Goal: Information Seeking & Learning: Learn about a topic

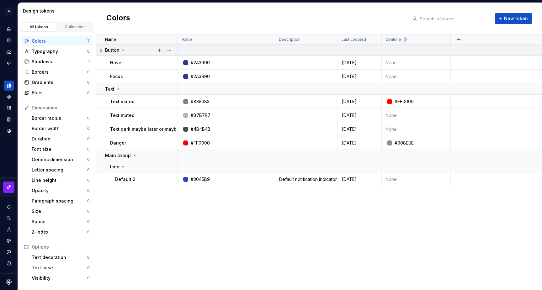
click at [123, 50] on icon at bounding box center [124, 50] width 2 height 1
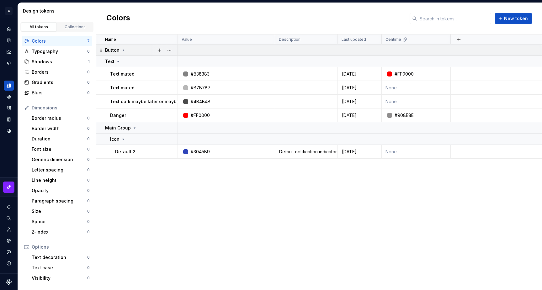
click at [123, 50] on icon at bounding box center [123, 50] width 1 height 2
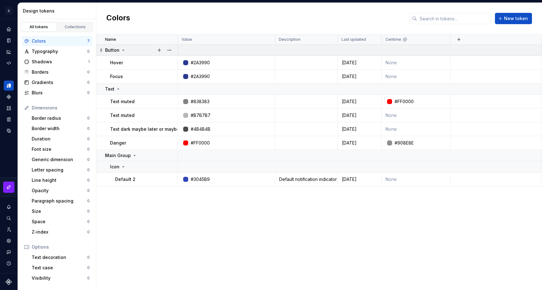
click at [123, 50] on icon at bounding box center [124, 50] width 2 height 1
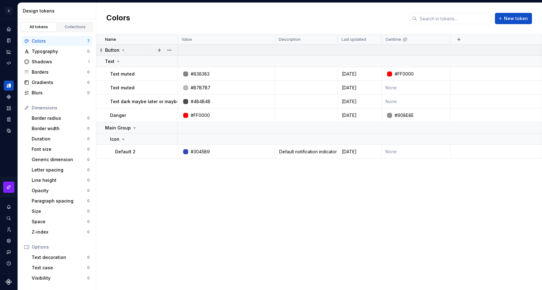
click at [123, 50] on icon at bounding box center [123, 50] width 1 height 2
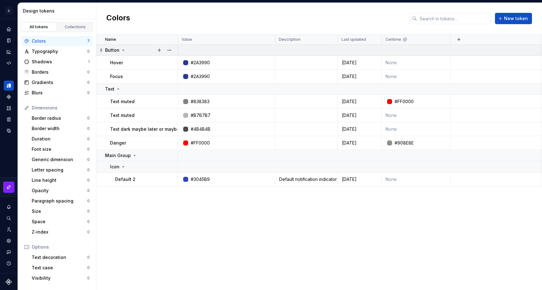
click at [123, 50] on icon at bounding box center [124, 50] width 2 height 1
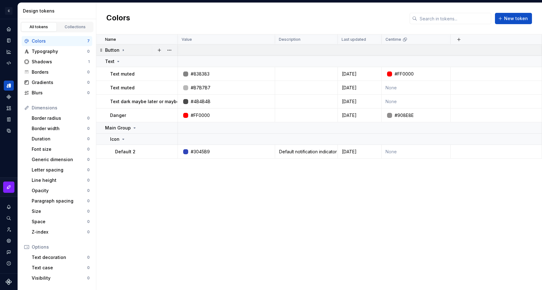
click at [123, 50] on icon at bounding box center [123, 50] width 1 height 2
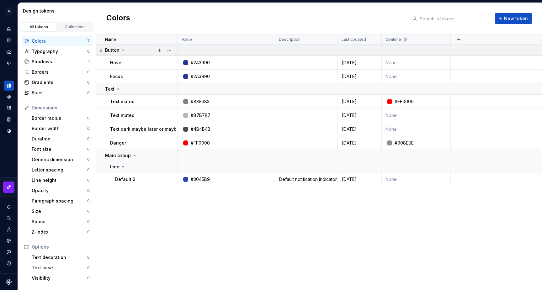
click at [123, 50] on icon at bounding box center [124, 50] width 2 height 1
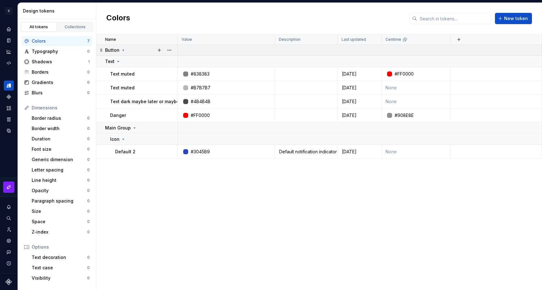
click at [123, 50] on icon at bounding box center [123, 50] width 1 height 2
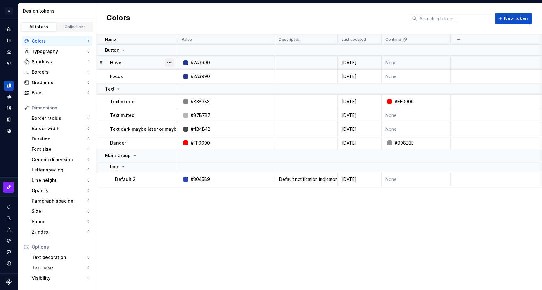
click at [169, 63] on button "button" at bounding box center [169, 62] width 9 height 9
click at [144, 64] on html "C My Design System S Design system data Design tokens All tokens Collections Co…" at bounding box center [271, 145] width 542 height 290
click at [147, 210] on div "Name Value Description Last updated Centime Button Hover #2A3990 [DATE] None Fo…" at bounding box center [318, 161] width 445 height 255
drag, startPoint x: 104, startPoint y: 155, endPoint x: 129, endPoint y: 155, distance: 25.7
click at [129, 155] on td "Main Group" at bounding box center [137, 155] width 82 height 11
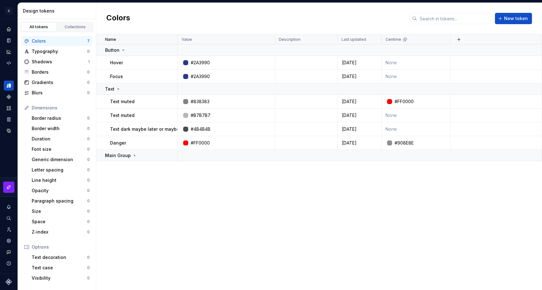
click at [156, 204] on div "Name Value Description Last updated Centime Button Hover #2A3990 [DATE] None Fo…" at bounding box center [318, 161] width 445 height 255
click at [129, 153] on div "Main Group" at bounding box center [121, 155] width 32 height 6
click at [132, 155] on icon at bounding box center [134, 155] width 5 height 5
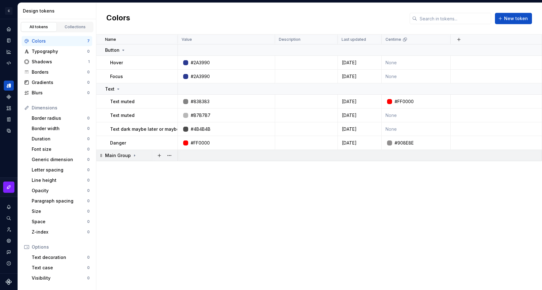
click at [132, 155] on icon at bounding box center [134, 155] width 5 height 5
click at [134, 155] on icon at bounding box center [135, 155] width 2 height 1
click at [134, 155] on icon at bounding box center [134, 156] width 1 height 2
click at [134, 155] on icon at bounding box center [135, 155] width 2 height 1
click at [134, 155] on icon at bounding box center [134, 156] width 1 height 2
